Goal: Feedback & Contribution: Leave review/rating

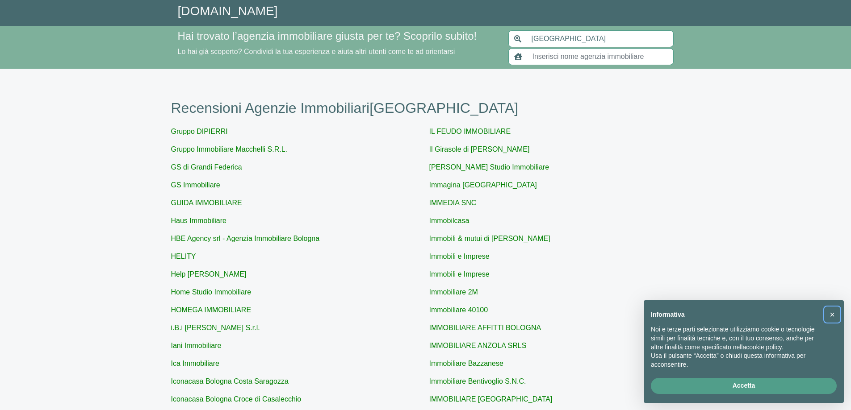
click at [834, 311] on span "×" at bounding box center [831, 315] width 5 height 10
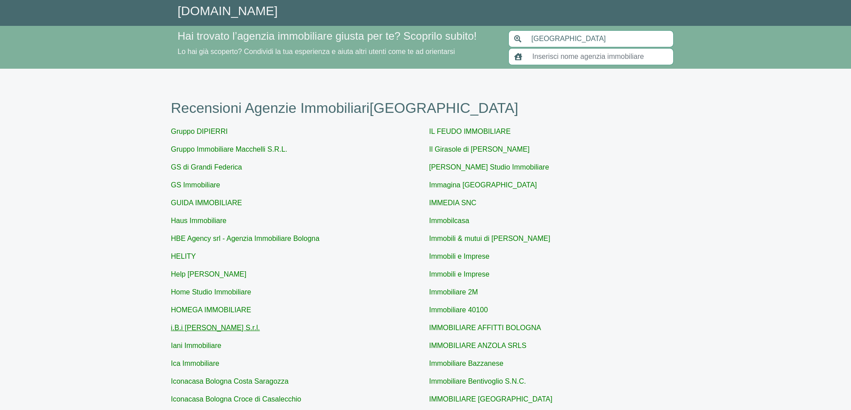
click at [193, 326] on link "i.B.i [PERSON_NAME] S.r.l." at bounding box center [215, 328] width 89 height 8
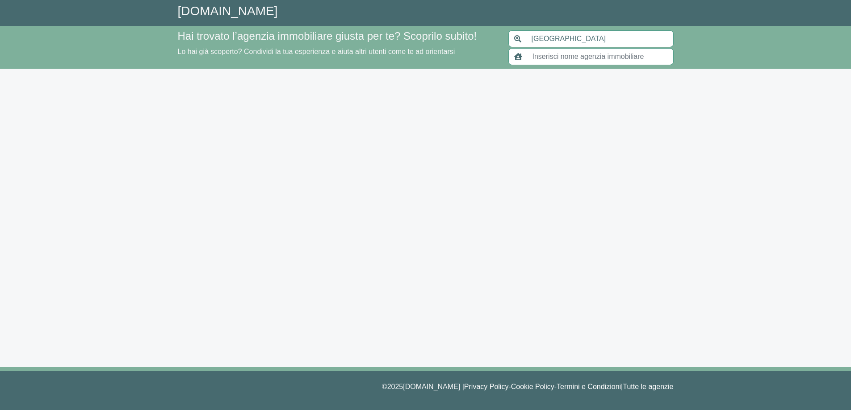
type input "i.B.i [PERSON_NAME] S.r.l."
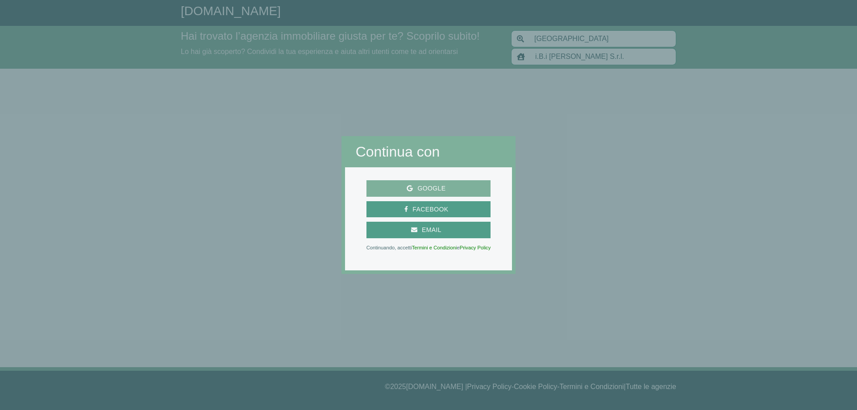
click at [416, 184] on span "Google" at bounding box center [431, 188] width 37 height 11
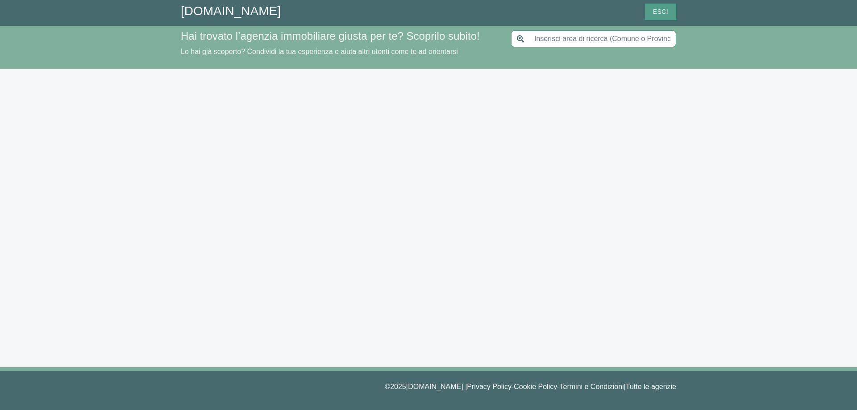
type input "[GEOGRAPHIC_DATA]"
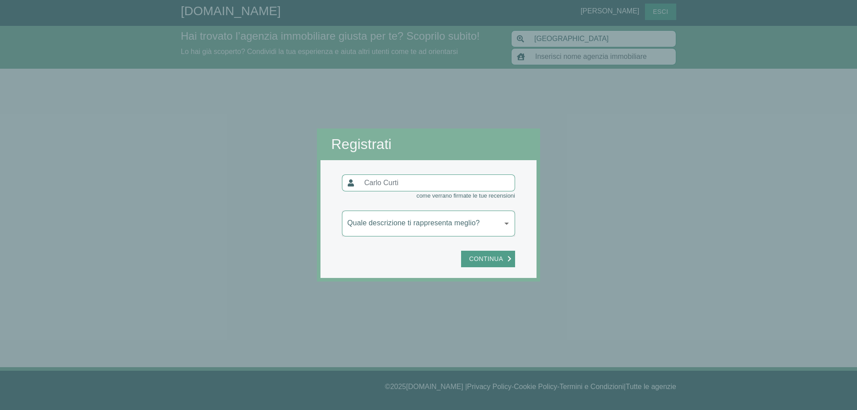
type input "i.B.i [PERSON_NAME] S.r.l."
